Goal: Use online tool/utility: Utilize a website feature to perform a specific function

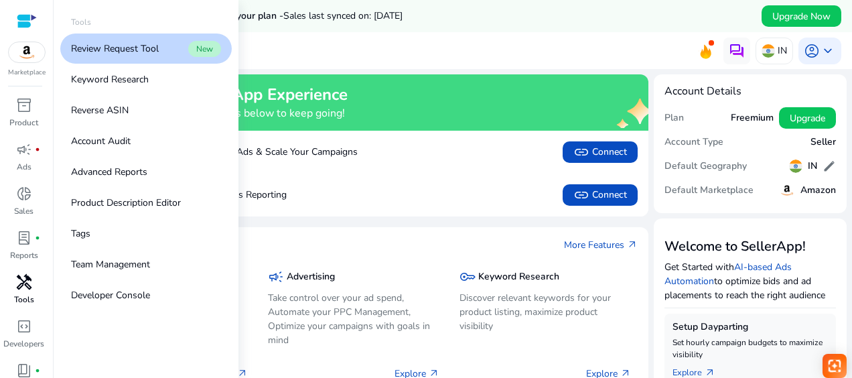
click at [17, 299] on p "Tools" at bounding box center [24, 299] width 20 height 12
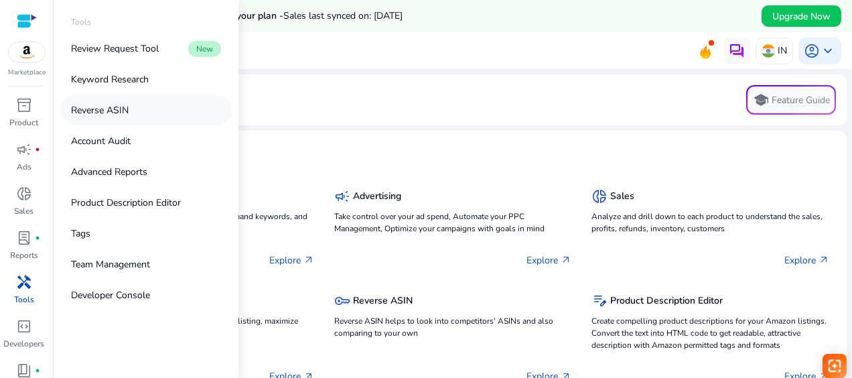
click at [111, 119] on link "Reverse ASIN" at bounding box center [145, 110] width 171 height 30
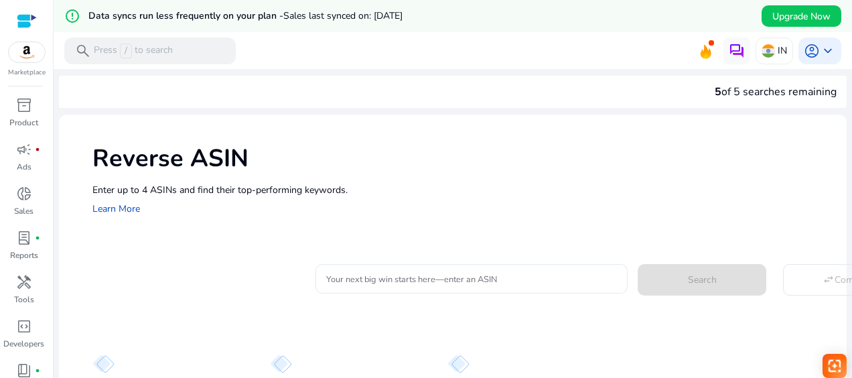
click at [328, 283] on input "Your next big win starts here—enter an ASIN" at bounding box center [471, 278] width 291 height 15
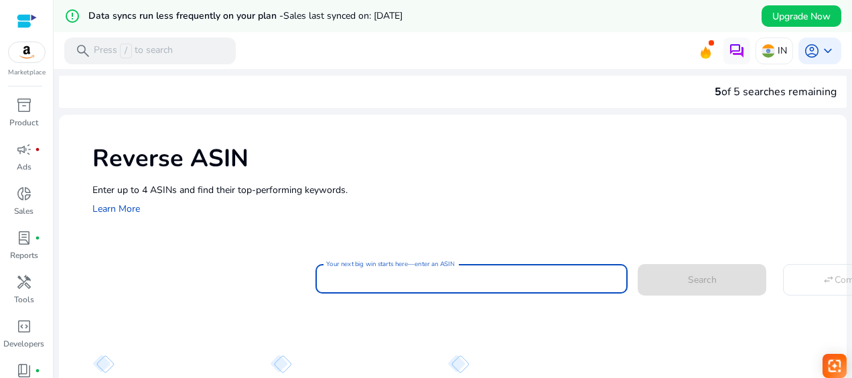
paste input "**********"
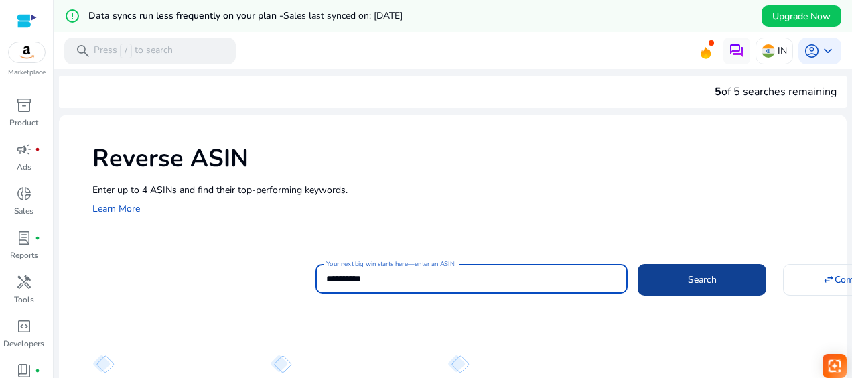
type input "**********"
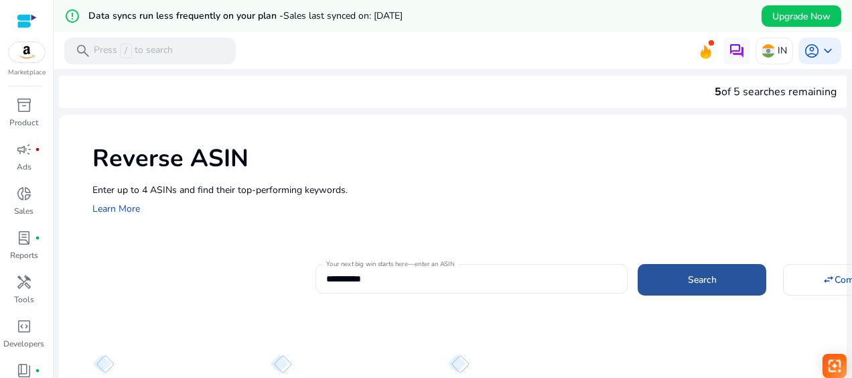
click at [704, 277] on span "Search" at bounding box center [702, 280] width 29 height 14
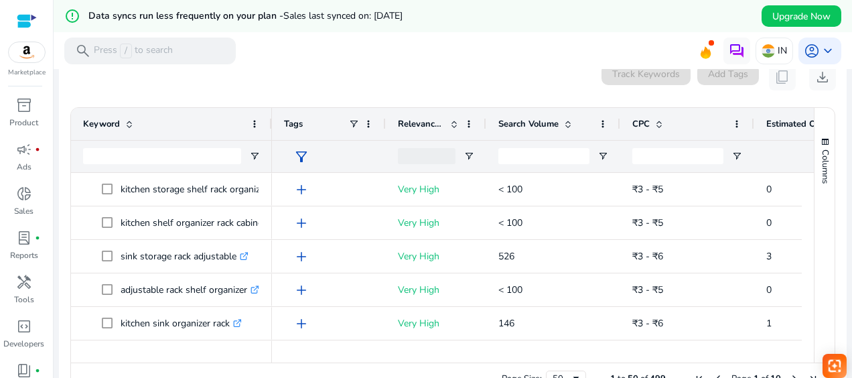
scroll to position [179, 0]
click at [566, 122] on span at bounding box center [568, 123] width 11 height 11
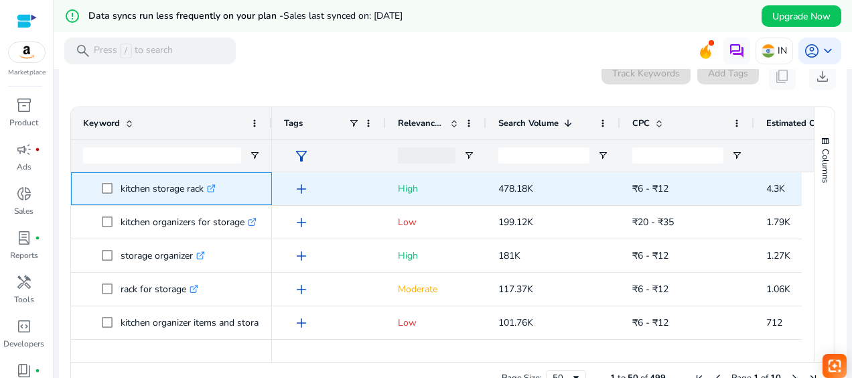
drag, startPoint x: 204, startPoint y: 188, endPoint x: 121, endPoint y: 197, distance: 83.5
click at [121, 197] on p "kitchen storage rack .st0{fill:#2c8af8}" at bounding box center [168, 188] width 95 height 27
copy p "kitchen storage rack"
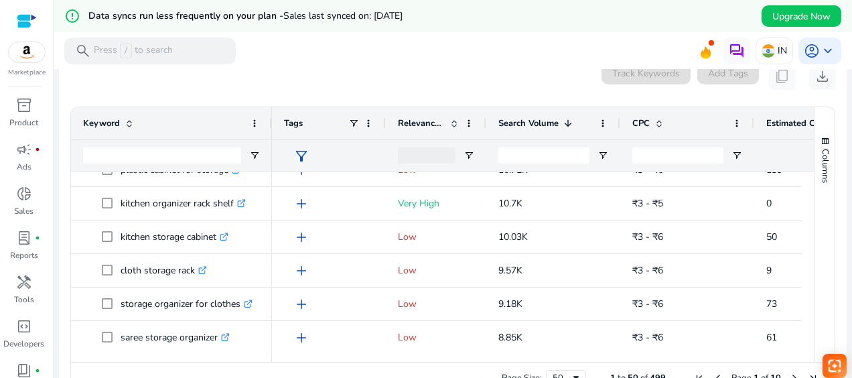
scroll to position [0, 0]
